Goal: Task Accomplishment & Management: Use online tool/utility

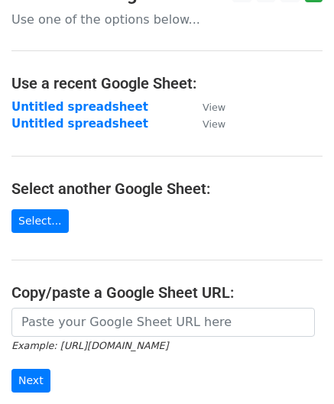
scroll to position [153, 0]
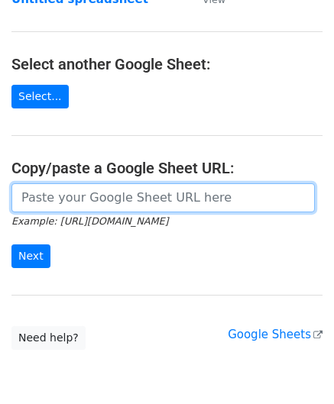
click at [74, 201] on input "url" at bounding box center [162, 197] width 303 height 29
paste input "[URL][DOMAIN_NAME]"
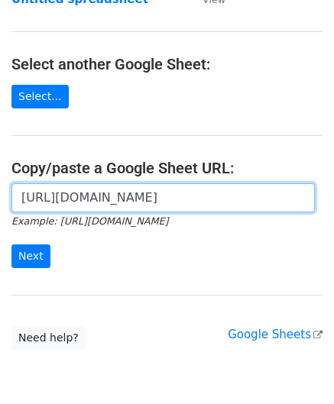
scroll to position [0, 339]
type input "[URL][DOMAIN_NAME]"
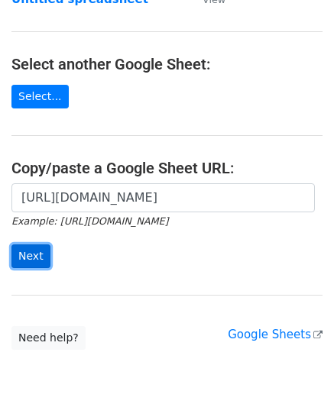
scroll to position [0, 0]
click at [36, 245] on input "Next" at bounding box center [30, 257] width 39 height 24
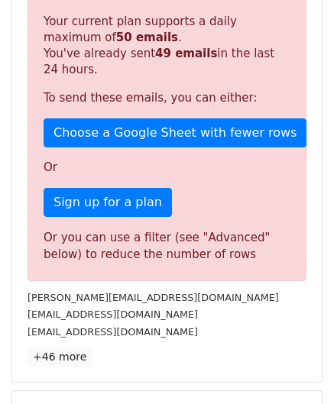
scroll to position [516, 0]
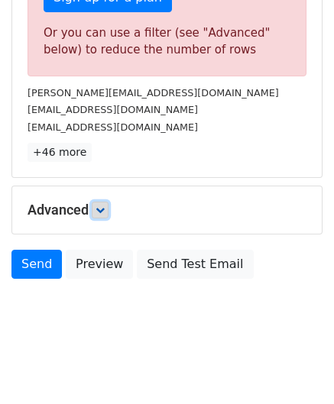
click at [102, 211] on link at bounding box center [100, 210] width 17 height 17
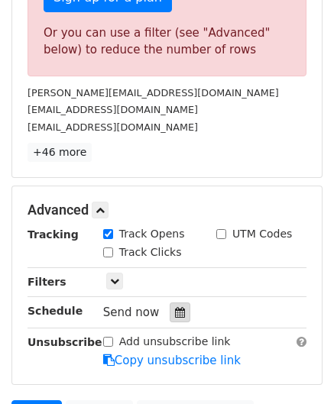
click at [175, 307] on icon at bounding box center [180, 312] width 10 height 11
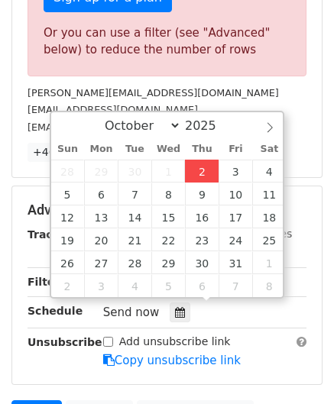
type input "[DATE] 12:00"
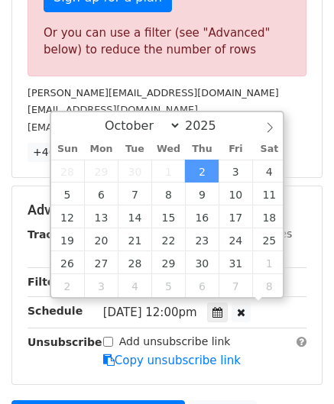
scroll to position [0, 0]
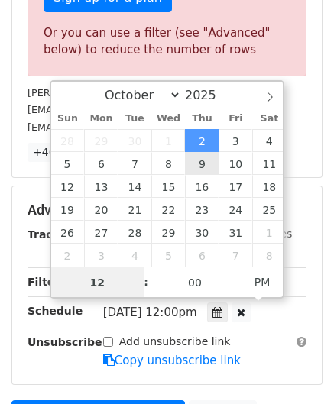
paste input "8"
type input "8"
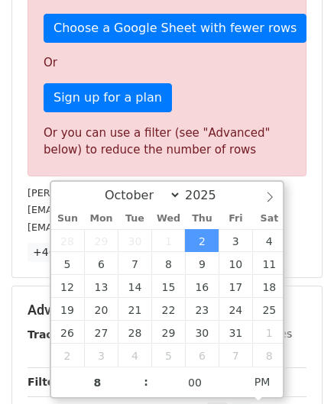
type input "[DATE] 20:00"
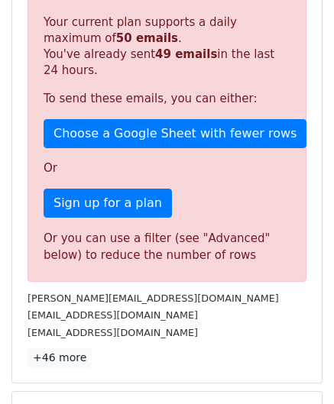
scroll to position [701, 0]
